Goal: Information Seeking & Learning: Understand process/instructions

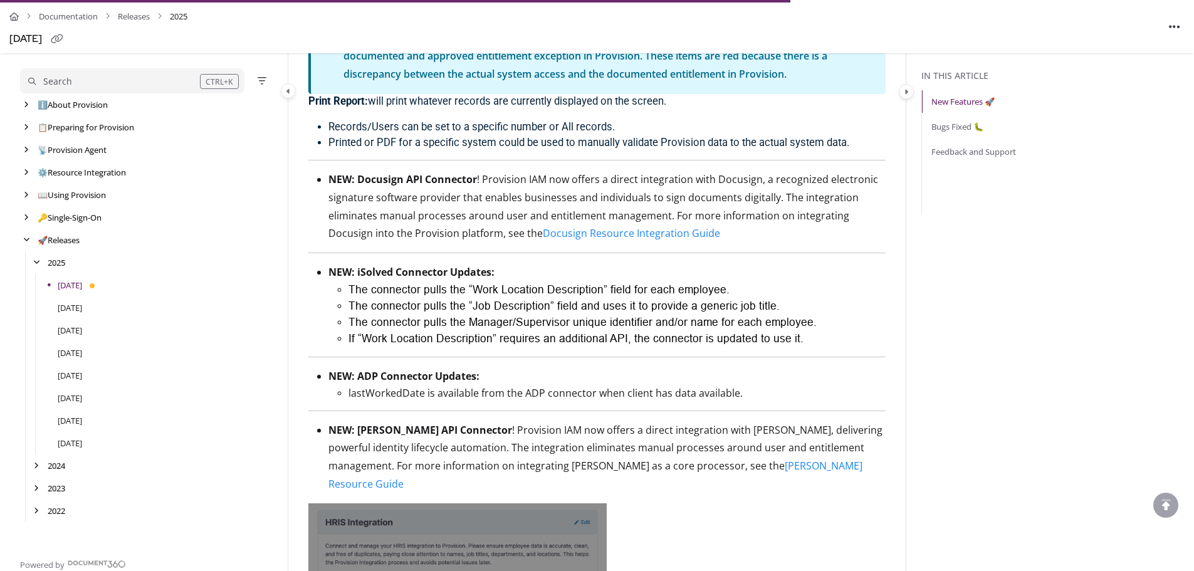
scroll to position [1895, 0]
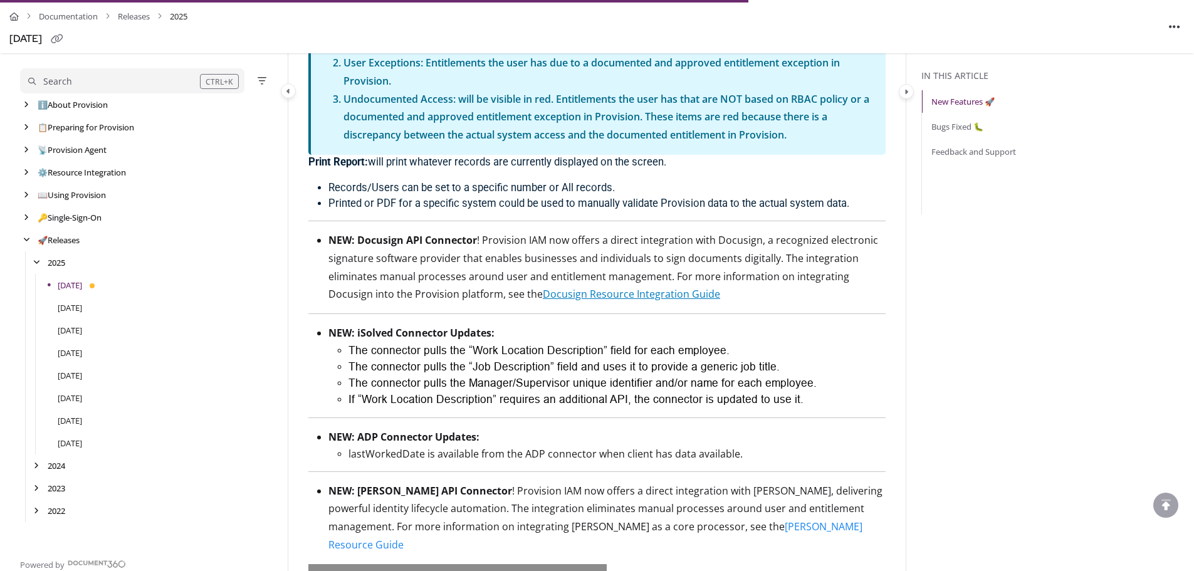
click at [592, 296] on link "Docusign Resource Integration Guide" at bounding box center [631, 294] width 177 height 14
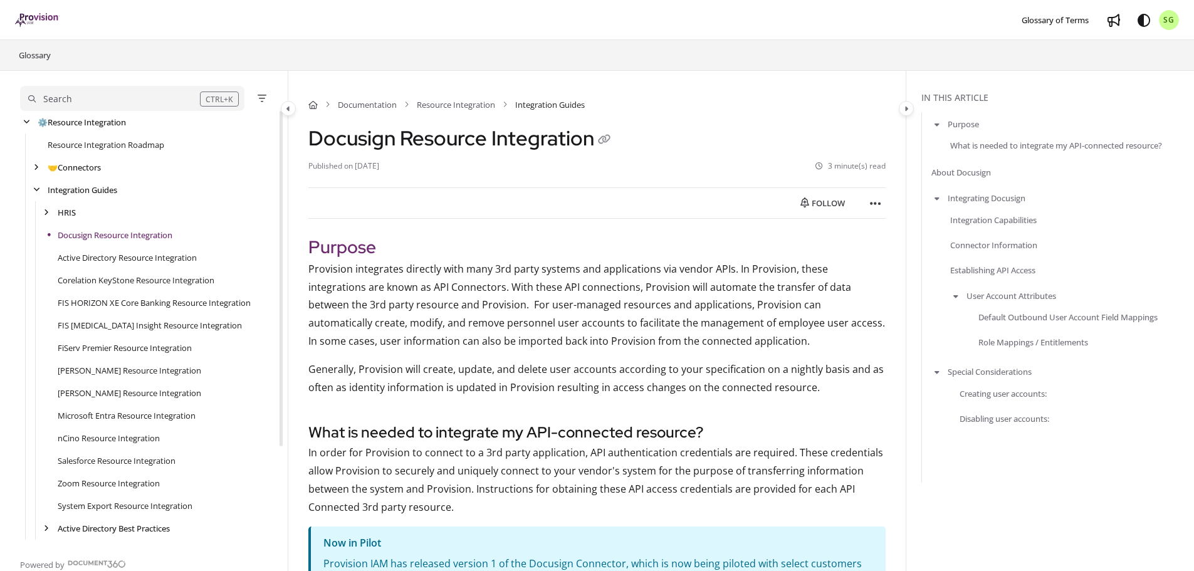
click at [1166, 19] on span "SG" at bounding box center [1168, 20] width 11 height 12
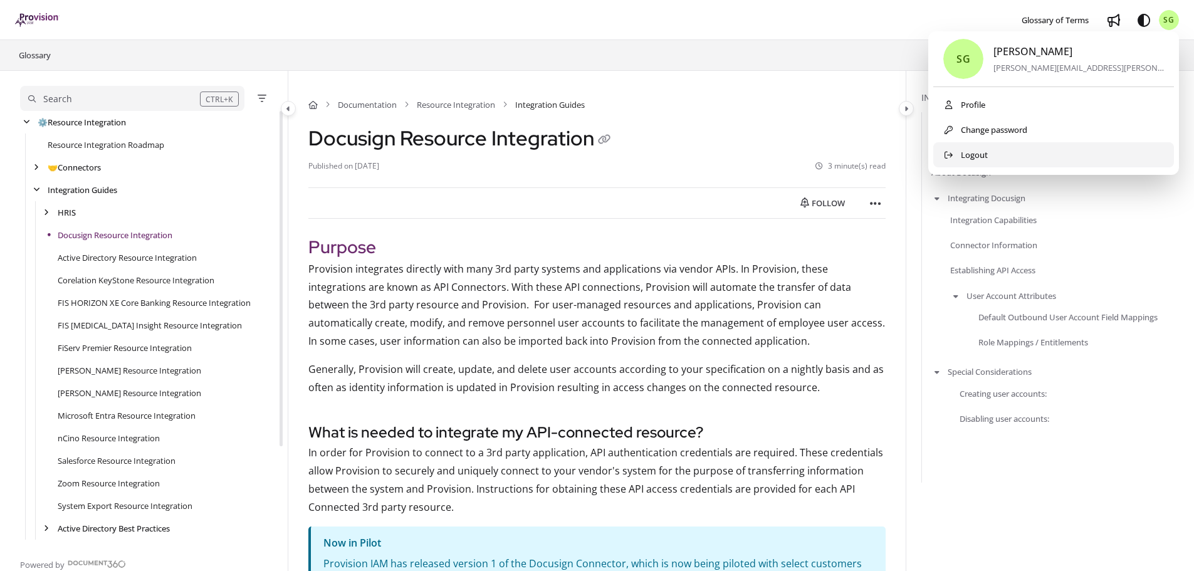
click at [1029, 150] on button "Logout" at bounding box center [1053, 154] width 241 height 25
